Goal: Check status: Check status

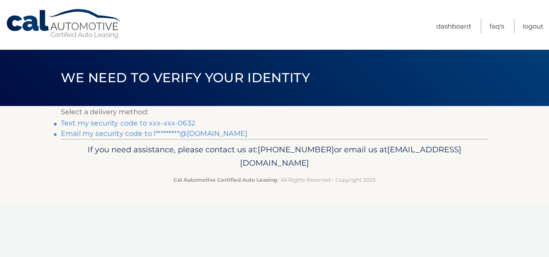
click at [162, 119] on link "Text my security code to xxx-xxx-0632" at bounding box center [128, 123] width 134 height 8
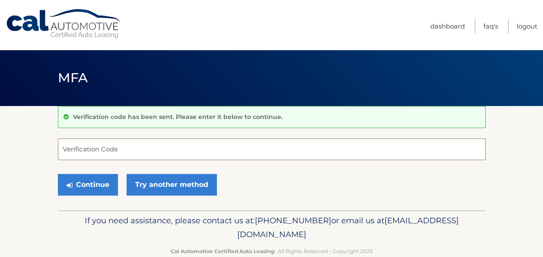
click at [117, 151] on input "Verification Code" at bounding box center [272, 149] width 428 height 22
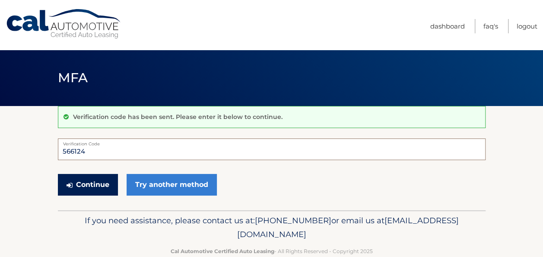
type input "566124"
click at [89, 179] on button "Continue" at bounding box center [88, 185] width 60 height 22
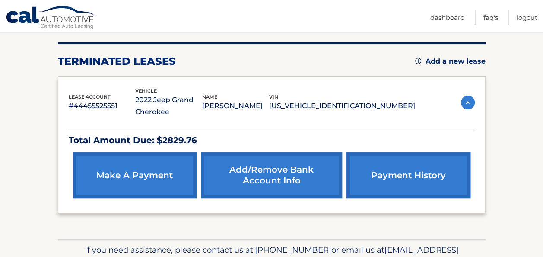
scroll to position [103, 0]
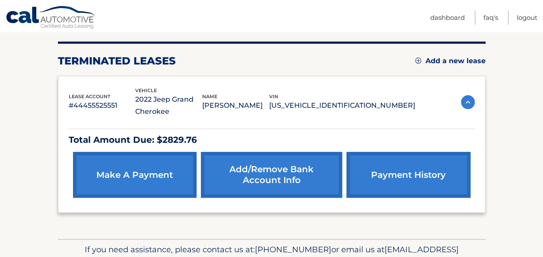
click at [381, 168] on link "payment history" at bounding box center [408, 175] width 124 height 46
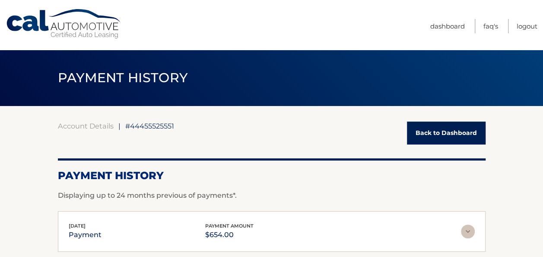
click at [440, 127] on link "Back to Dashboard" at bounding box center [446, 132] width 79 height 23
